Goal: Task Accomplishment & Management: Complete application form

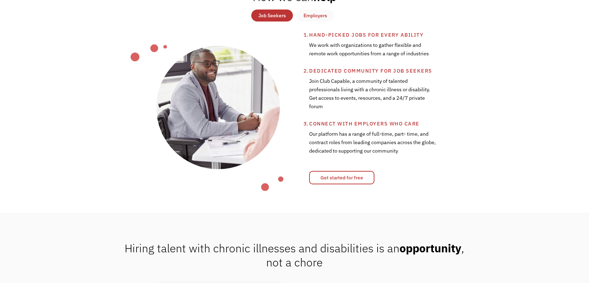
scroll to position [296, 0]
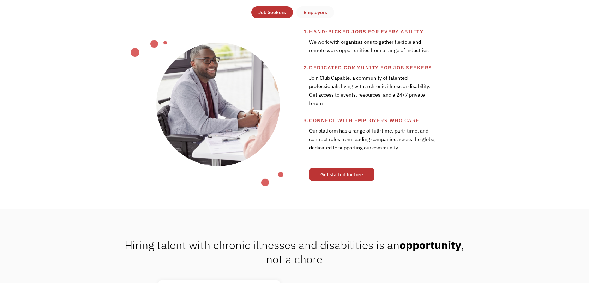
click at [339, 169] on link "Get started for free" at bounding box center [341, 174] width 65 height 13
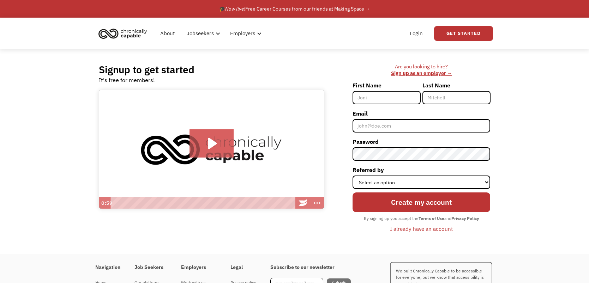
click at [382, 99] on input "First Name" at bounding box center [387, 97] width 68 height 13
type input "[PERSON_NAME]"
type input "Black"
click at [401, 125] on input "Email" at bounding box center [422, 125] width 138 height 13
click at [206, 135] on icon "Play Video: Introducing Chronically Capable" at bounding box center [212, 144] width 44 height 28
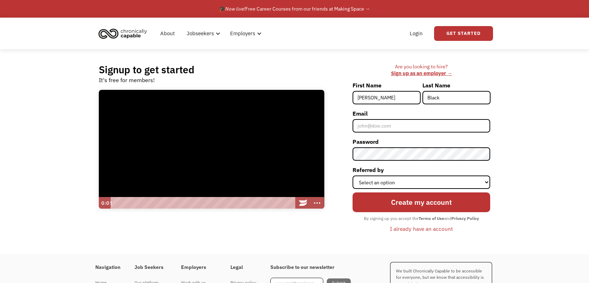
click at [206, 135] on div at bounding box center [212, 149] width 226 height 119
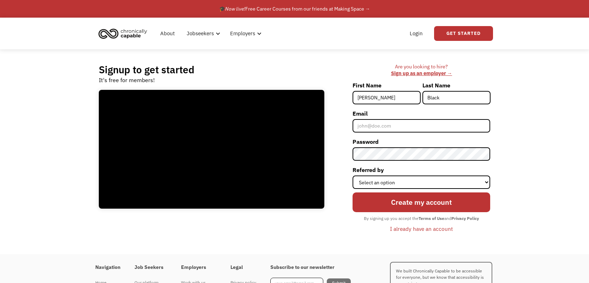
click at [206, 135] on div at bounding box center [212, 149] width 226 height 119
click at [364, 124] on input "Email" at bounding box center [422, 125] width 138 height 13
click at [374, 181] on select "Select an option Instagram Facebook Twitter Search Engine News Article Word of …" at bounding box center [422, 182] width 138 height 13
select select "Search Engine"
click at [353, 176] on select "Select an option Instagram Facebook Twitter Search Engine News Article Word of …" at bounding box center [422, 182] width 138 height 13
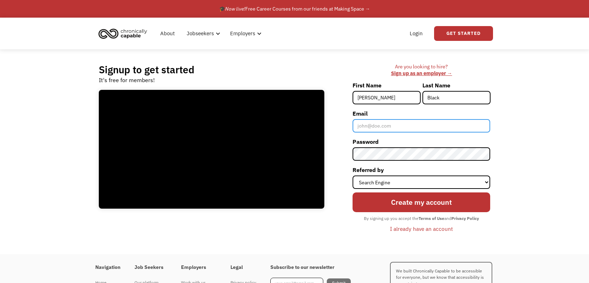
click at [376, 124] on input "Email" at bounding box center [422, 125] width 138 height 13
type input "christa.c.black@gmail.com"
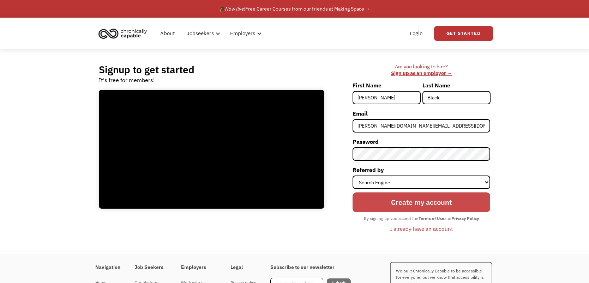
click at [435, 209] on input "Create my account" at bounding box center [422, 203] width 138 height 20
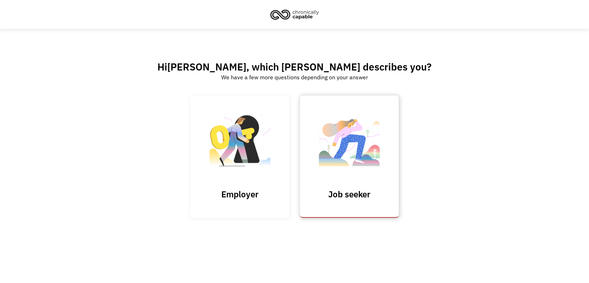
click at [363, 153] on img at bounding box center [349, 144] width 71 height 69
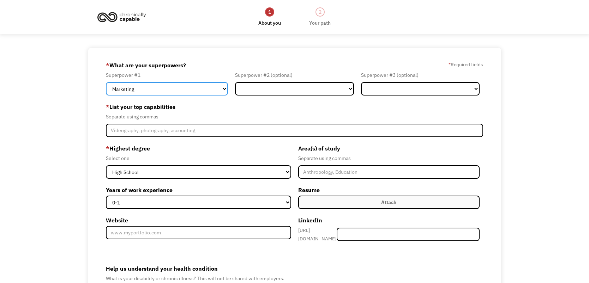
click at [224, 89] on select "Marketing Human Resources Finance Technology Operations Sales Industrial & Manu…" at bounding box center [167, 88] width 122 height 13
select select "Administration"
click at [106, 82] on select "Marketing Human Resources Finance Technology Operations Sales Industrial & Manu…" at bounding box center [167, 88] width 122 height 13
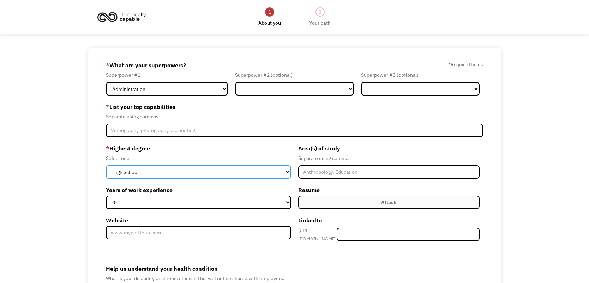
click at [262, 174] on select "High School Associates Bachelors Master's PhD" at bounding box center [198, 172] width 185 height 13
select select "bachelors"
click at [106, 166] on select "High School Associates Bachelors Master's PhD" at bounding box center [198, 172] width 185 height 13
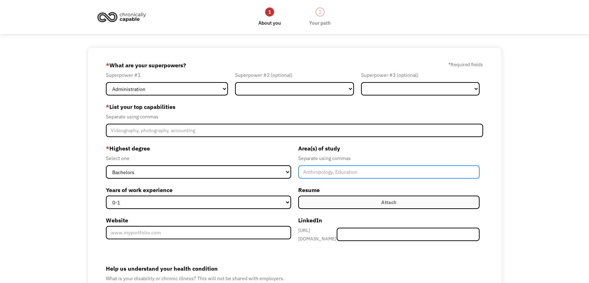
click at [322, 178] on input "Member-Create-Step1" at bounding box center [389, 172] width 182 height 13
type input "Supply Chain Management"
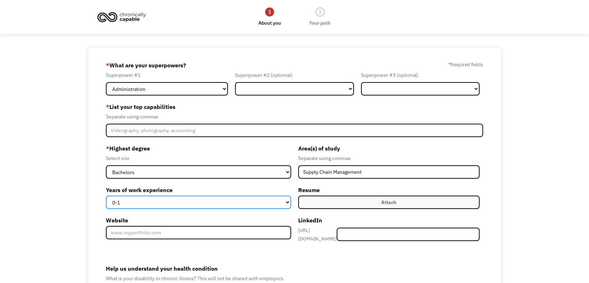
click at [251, 205] on select "0-1 2-4 5-10 11-15 15+" at bounding box center [198, 202] width 185 height 13
select select "2-4"
click at [106, 196] on select "0-1 2-4 5-10 11-15 15+" at bounding box center [198, 202] width 185 height 13
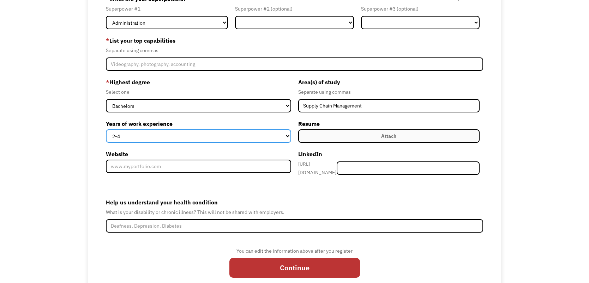
scroll to position [89, 0]
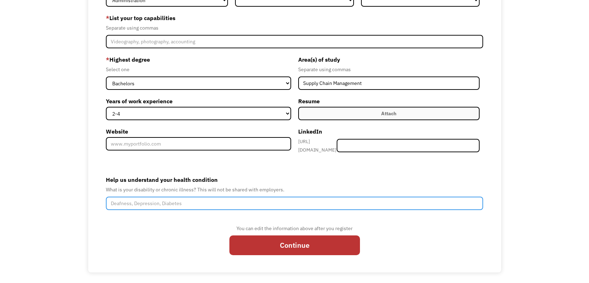
click at [198, 201] on input "Help us understand your health condition" at bounding box center [295, 203] width 378 height 13
type input "Digestive issues, food restrictions, difficulty gaining weight, fatigue"
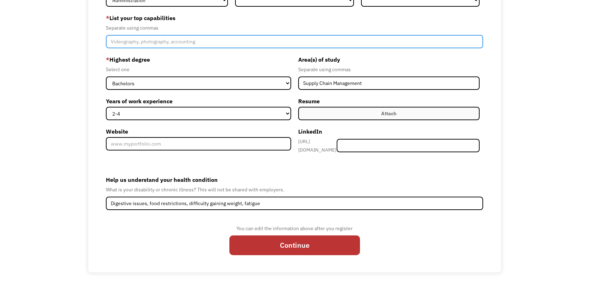
click at [169, 41] on input "Member-Create-Step1" at bounding box center [295, 41] width 378 height 13
click at [146, 40] on input "Administration, time management, cooking," at bounding box center [295, 41] width 378 height 13
click at [240, 40] on input "Administration, organization, time management, cooking," at bounding box center [295, 41] width 378 height 13
type input "Administration, organization, time management, cooking"
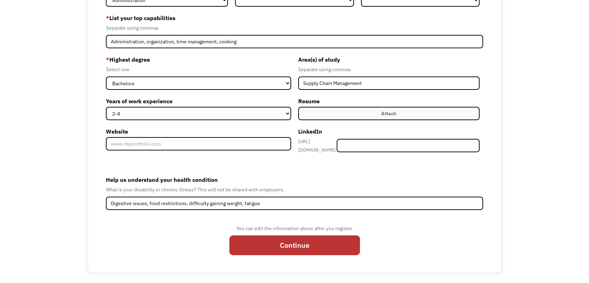
click at [373, 116] on label "Attach" at bounding box center [389, 113] width 182 height 13
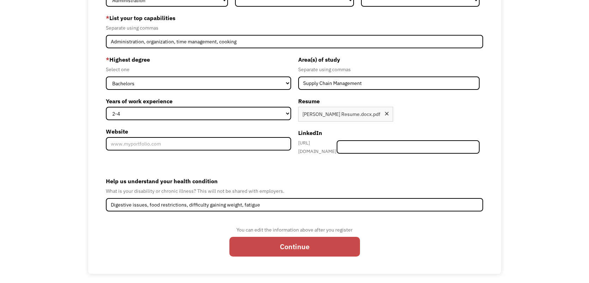
click at [267, 239] on input "Continue" at bounding box center [294, 247] width 131 height 20
type input "Please wait..."
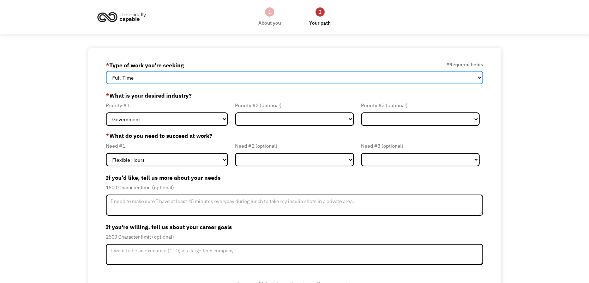
click at [258, 77] on select "Full-Time Part-Time Both Full-Time and Part-Time" at bounding box center [295, 77] width 378 height 13
select select "part-time"
click at [106, 71] on select "Full-Time Part-Time Both Full-Time and Part-Time" at bounding box center [295, 77] width 378 height 13
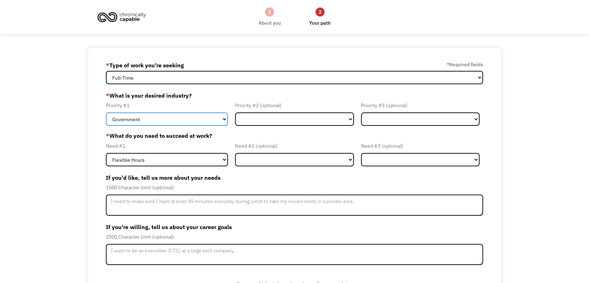
click at [215, 119] on select "Government Finance & Insurance Health & Social Care Tech & Engineering Creative…" at bounding box center [167, 119] width 122 height 13
select select "Administrative"
click at [106, 113] on select "Government Finance & Insurance Health & Social Care Tech & Engineering Creative…" at bounding box center [167, 119] width 122 height 13
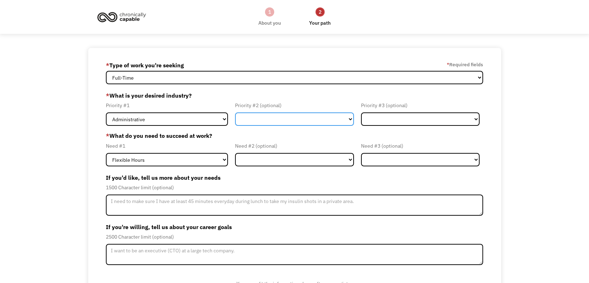
click at [273, 125] on select "Government Finance & Insurance Health & Social Care Tech & Engineering Creative…" at bounding box center [294, 119] width 119 height 13
click at [235, 113] on select "Government Finance & Insurance Health & Social Care Tech & Engineering Creative…" at bounding box center [294, 119] width 119 height 13
click at [298, 120] on select "Government Finance & Insurance Health & Social Care Tech & Engineering Creative…" at bounding box center [294, 119] width 119 height 13
select select "Health & Social Care"
click at [235, 113] on select "Government Finance & Insurance Health & Social Care Tech & Engineering Creative…" at bounding box center [294, 119] width 119 height 13
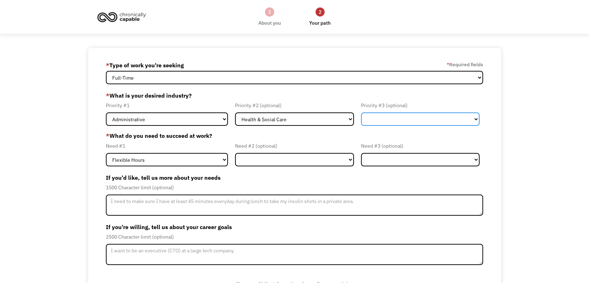
click at [379, 117] on select "Government Finance & Insurance Health & Social Care Tech & Engineering Creative…" at bounding box center [420, 119] width 119 height 13
select select "Other"
click at [361, 113] on select "Government Finance & Insurance Health & Social Care Tech & Engineering Creative…" at bounding box center [420, 119] width 119 height 13
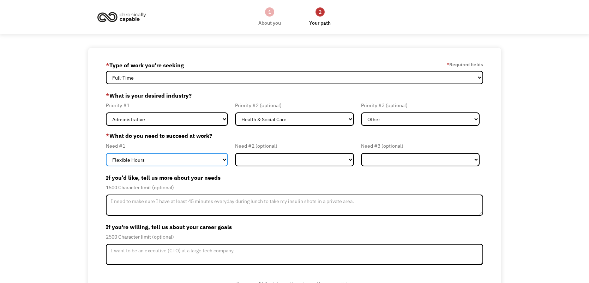
click at [174, 156] on select "Flexible Hours Remote Work Service Animal On-site Accommodations Visual Support…" at bounding box center [167, 159] width 122 height 13
select select "Remote Work"
click at [106, 153] on select "Flexible Hours Remote Work Service Animal On-site Accommodations Visual Support…" at bounding box center [167, 159] width 122 height 13
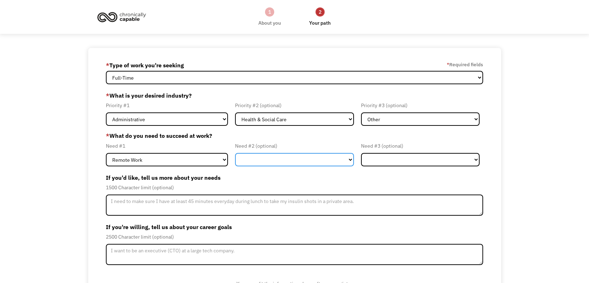
click at [263, 158] on select "Flexible Hours Remote Work Service Animal On-site Accommodations Visual Support…" at bounding box center [294, 159] width 119 height 13
select select "Flexible Hours"
click at [235, 153] on select "Flexible Hours Remote Work Service Animal On-site Accommodations Visual Support…" at bounding box center [294, 159] width 119 height 13
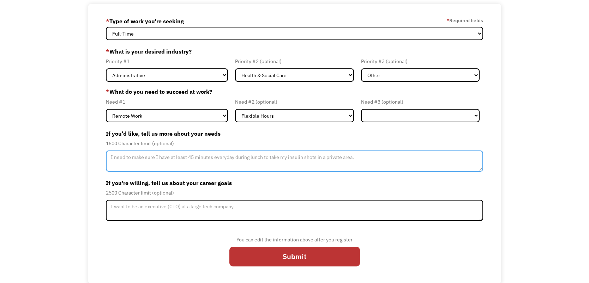
click at [188, 156] on textarea "Member-Update-Form-Step2" at bounding box center [295, 161] width 378 height 21
type textarea "I need flexible hours and remote work to be able to have enough time to cook al…"
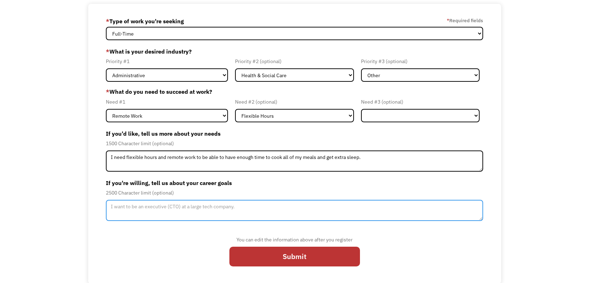
click at [249, 210] on textarea "Member-Update-Form-Step2" at bounding box center [295, 210] width 378 height 21
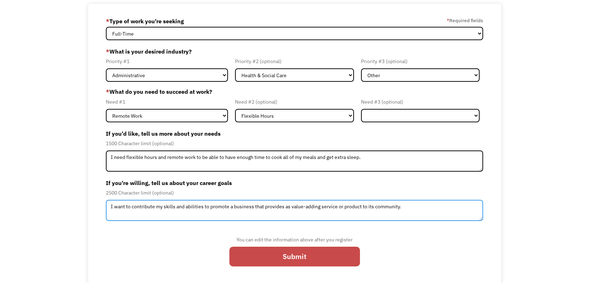
type textarea "I want to contribute my skills and abilities to promote a business that provide…"
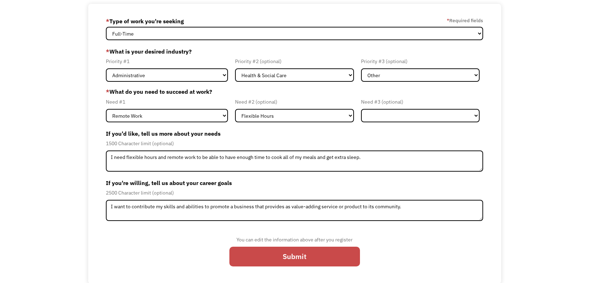
click at [258, 255] on input "Submit" at bounding box center [294, 257] width 131 height 20
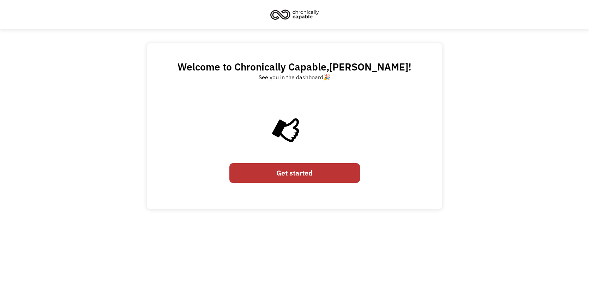
click at [289, 179] on link "Get started" at bounding box center [294, 173] width 131 height 20
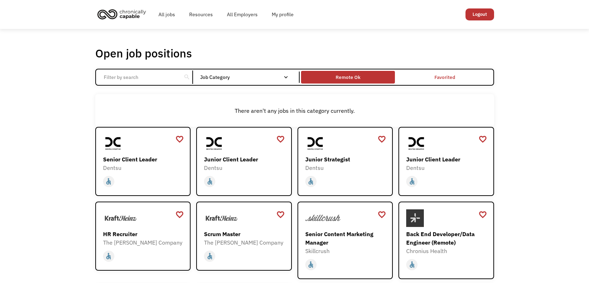
click at [344, 77] on div "Remote Ok" at bounding box center [348, 77] width 25 height 8
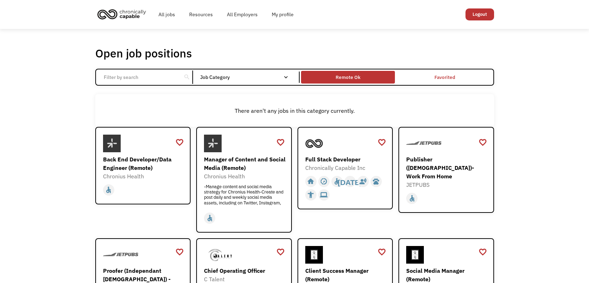
click at [344, 77] on div "Remote Ok" at bounding box center [348, 77] width 25 height 8
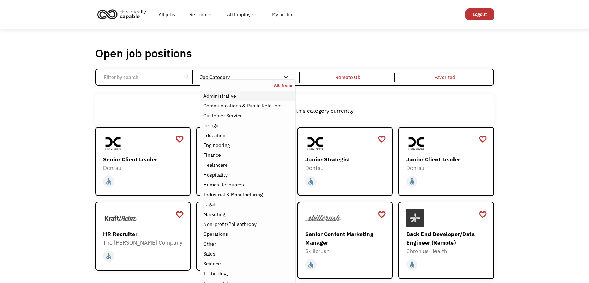
click at [220, 95] on div "Administrative" at bounding box center [219, 96] width 33 height 8
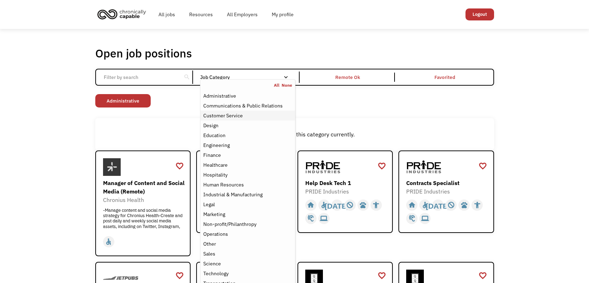
click at [230, 114] on div "Customer Service" at bounding box center [223, 116] width 40 height 8
click at [222, 174] on div "Hospitality" at bounding box center [215, 175] width 24 height 8
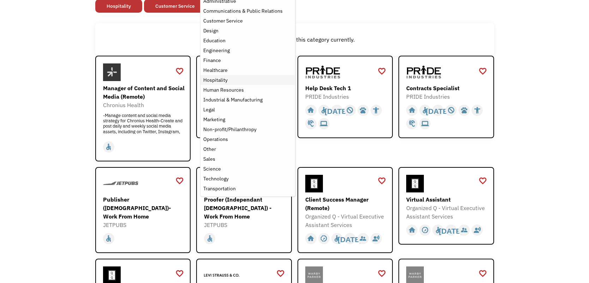
scroll to position [95, 0]
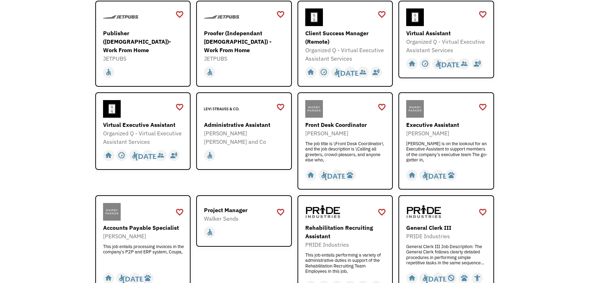
scroll to position [262, 0]
click at [481, 13] on div "favorite_border" at bounding box center [483, 14] width 8 height 11
click at [282, 105] on div "favorite_border" at bounding box center [280, 107] width 8 height 11
click at [381, 108] on div "favorite_border" at bounding box center [382, 107] width 8 height 11
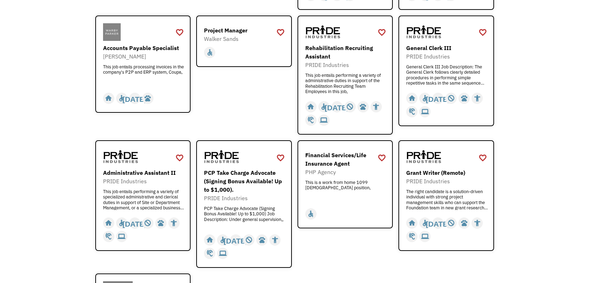
scroll to position [443, 0]
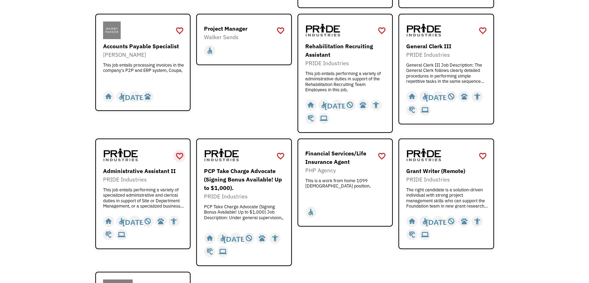
click at [181, 158] on div "favorite_border" at bounding box center [179, 156] width 8 height 11
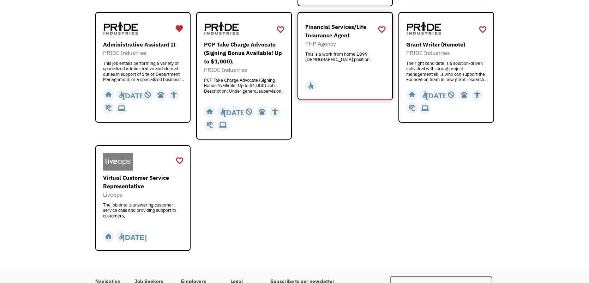
scroll to position [571, 0]
click at [175, 161] on div "favorite_border" at bounding box center [179, 160] width 8 height 11
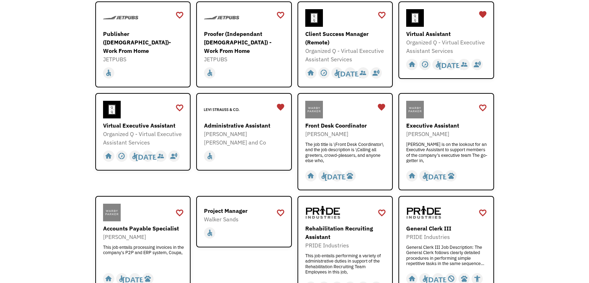
scroll to position [257, 0]
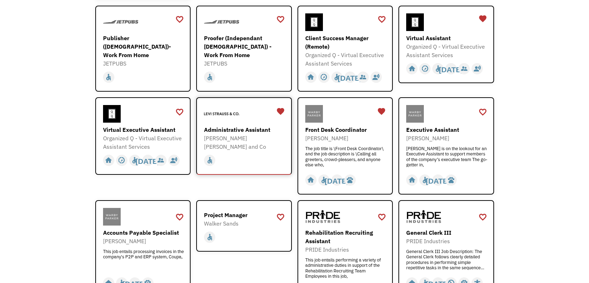
click at [253, 130] on div "Administrative Assistant" at bounding box center [245, 130] width 82 height 8
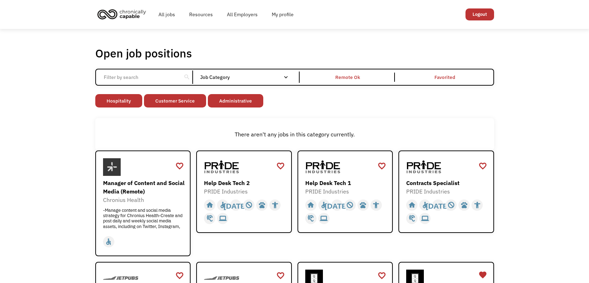
click at [161, 74] on input "Email Form" at bounding box center [139, 77] width 79 height 13
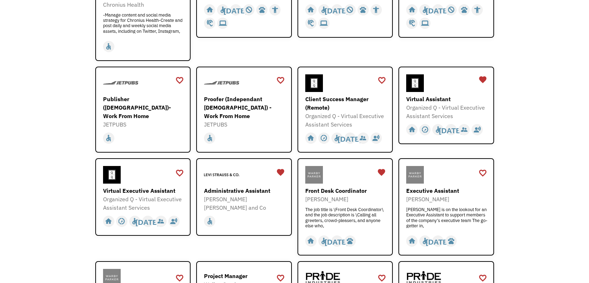
scroll to position [197, 0]
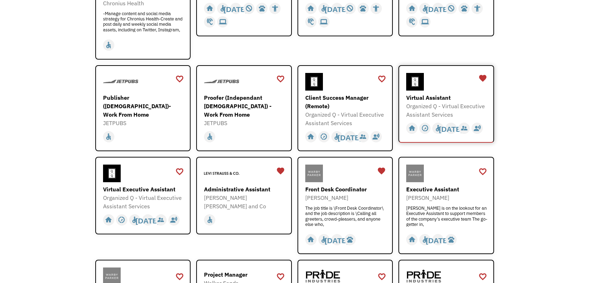
click at [409, 94] on div "Virtual Assistant" at bounding box center [447, 98] width 82 height 8
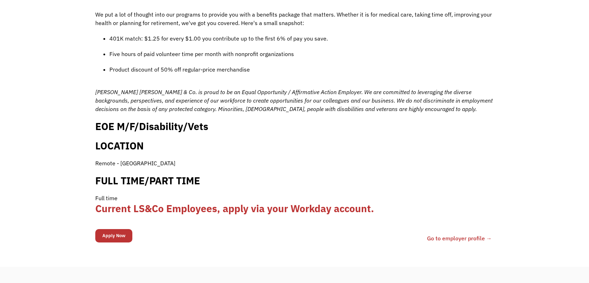
scroll to position [646, 0]
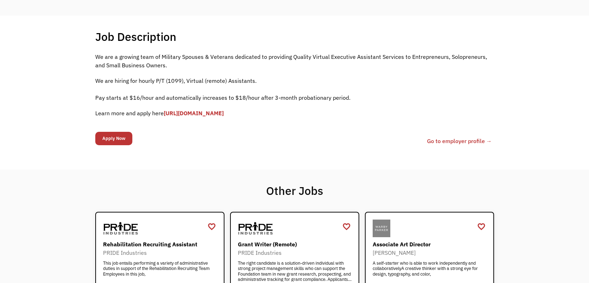
scroll to position [129, 0]
click at [209, 110] on link "[URL][DOMAIN_NAME]" at bounding box center [194, 113] width 60 height 7
